Goal: Check status

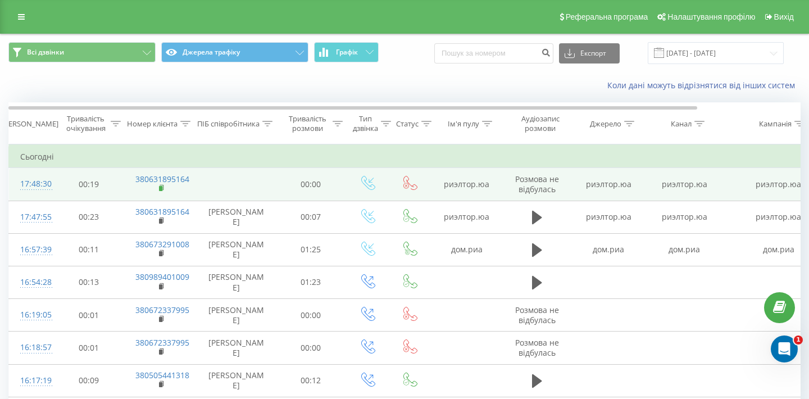
click at [161, 188] on rect at bounding box center [160, 188] width 3 height 5
